Goal: Information Seeking & Learning: Learn about a topic

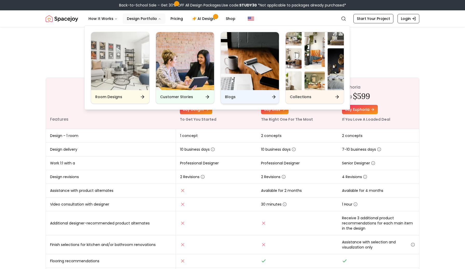
click at [235, 87] on img "Main" at bounding box center [250, 61] width 58 height 58
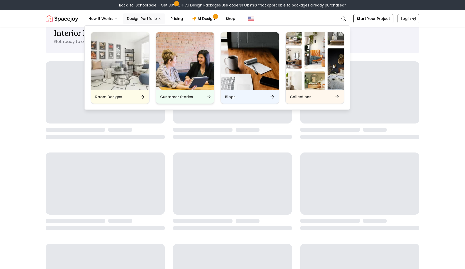
scroll to position [24, 0]
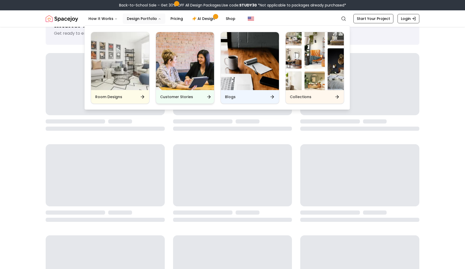
click at [178, 72] on img "Main" at bounding box center [185, 61] width 58 height 58
click at [119, 67] on img "Main" at bounding box center [120, 61] width 58 height 58
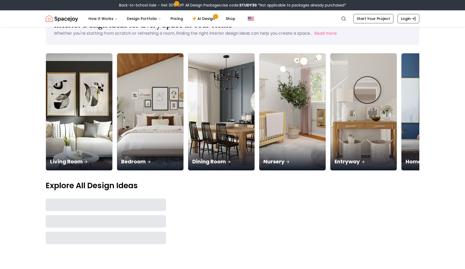
click at [0, 112] on main "Interior Design Ideas for Every Space in Your Home Whether you're starting from…" at bounding box center [232, 128] width 465 height 233
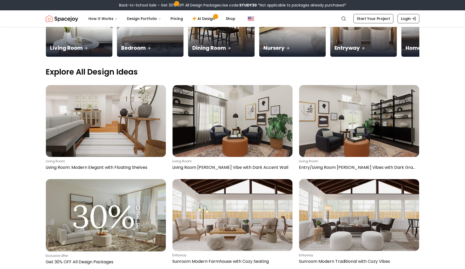
scroll to position [138, 0]
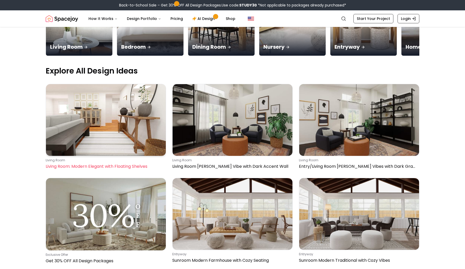
click at [106, 84] on img at bounding box center [106, 120] width 120 height 72
